Goal: Navigation & Orientation: Understand site structure

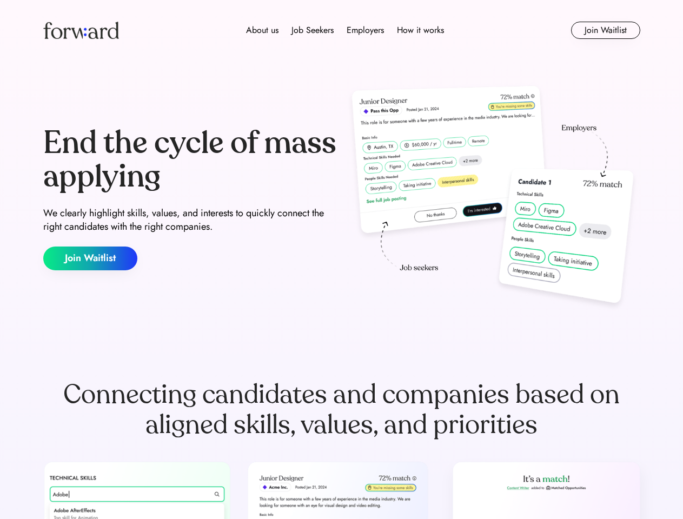
click at [341, 260] on div "End the cycle of mass applying We clearly highlight skills, values, and interes…" at bounding box center [341, 198] width 597 height 233
click at [342, 30] on div "About us Job Seekers Employers How it works" at bounding box center [345, 30] width 426 height 13
click at [81, 30] on img at bounding box center [81, 30] width 76 height 17
click at [345, 30] on div "About us Job Seekers Employers How it works" at bounding box center [345, 30] width 426 height 13
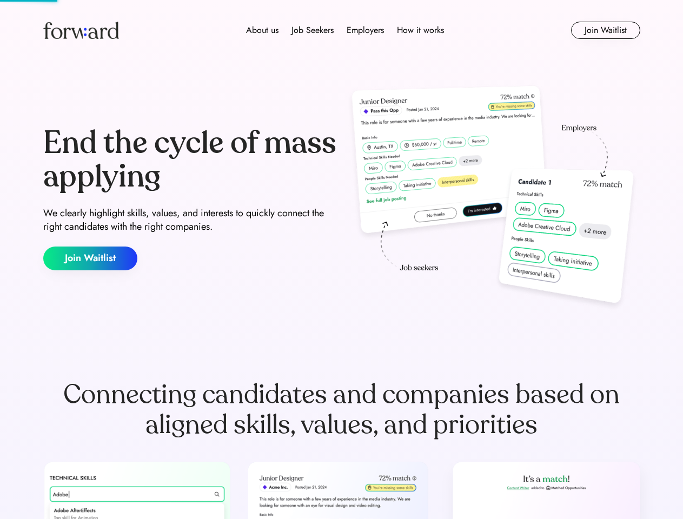
click at [262, 30] on div "About us" at bounding box center [262, 30] width 32 height 13
click at [313, 30] on div "Job Seekers" at bounding box center [313, 30] width 42 height 13
click at [365, 30] on div "Employers" at bounding box center [365, 30] width 37 height 13
click at [420, 30] on div "How it works" at bounding box center [420, 30] width 47 height 13
click at [605, 30] on button "Join Waitlist" at bounding box center [605, 30] width 69 height 17
